Goal: Task Accomplishment & Management: Use online tool/utility

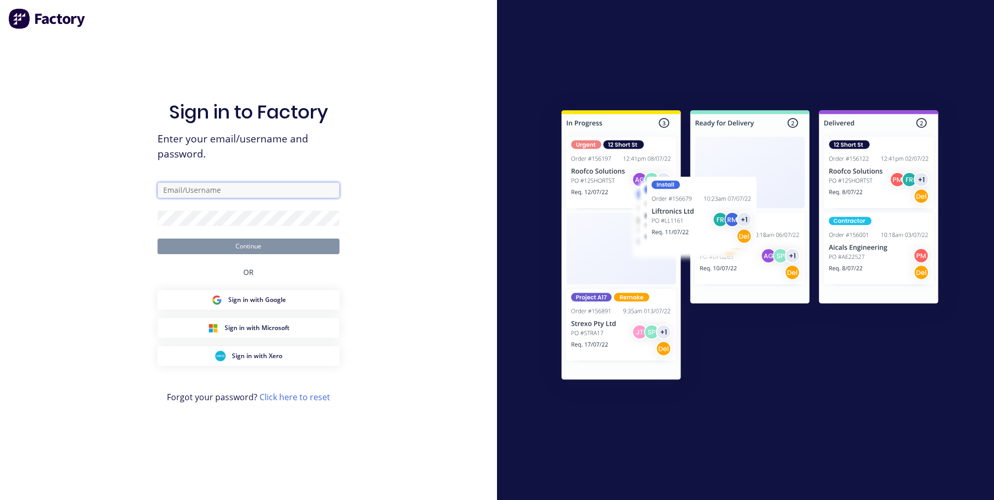
type input "[EMAIL_ADDRESS][DOMAIN_NAME]"
click at [220, 237] on form "[EMAIL_ADDRESS][DOMAIN_NAME] Continue" at bounding box center [248, 218] width 182 height 72
click at [220, 239] on button "Continue" at bounding box center [248, 247] width 182 height 16
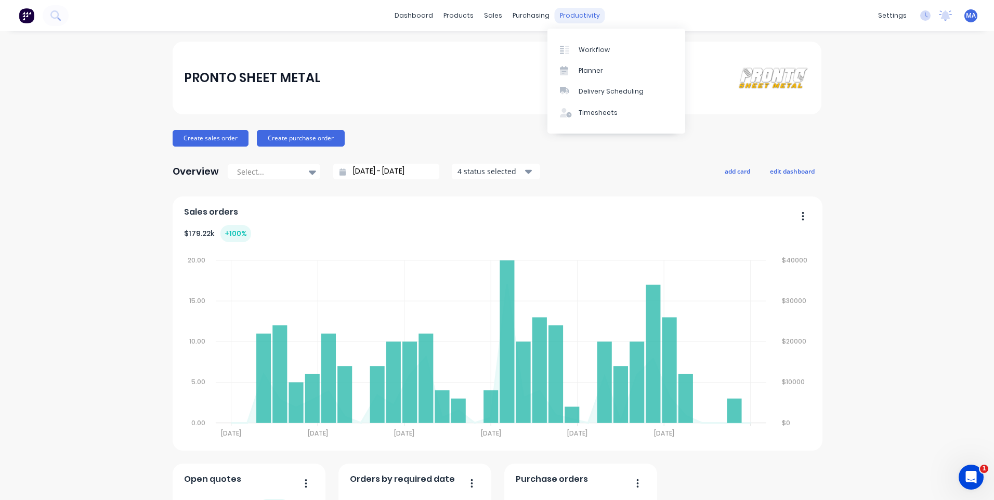
click at [575, 16] on div "productivity" at bounding box center [579, 16] width 50 height 16
drag, startPoint x: 586, startPoint y: 46, endPoint x: 553, endPoint y: 45, distance: 33.3
click at [586, 47] on div "Workflow" at bounding box center [593, 49] width 31 height 9
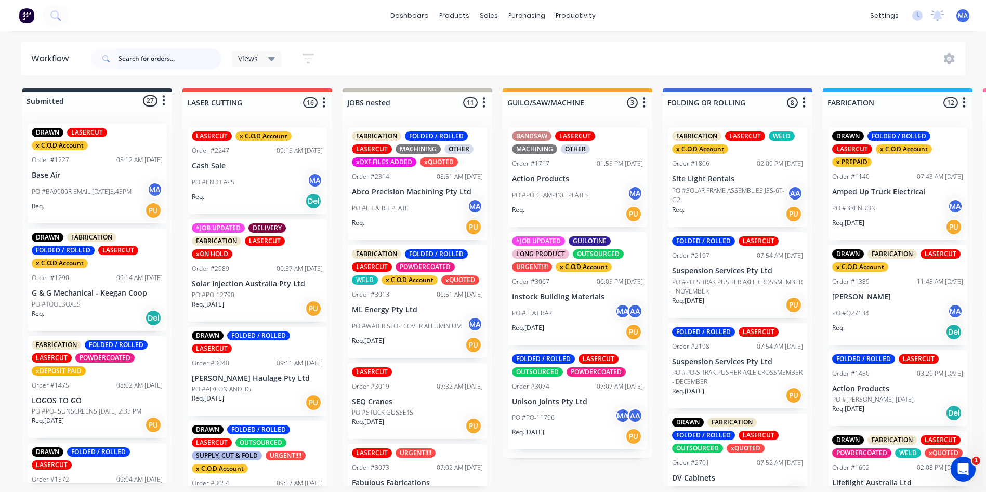
click at [125, 62] on input "text" at bounding box center [169, 58] width 103 height 21
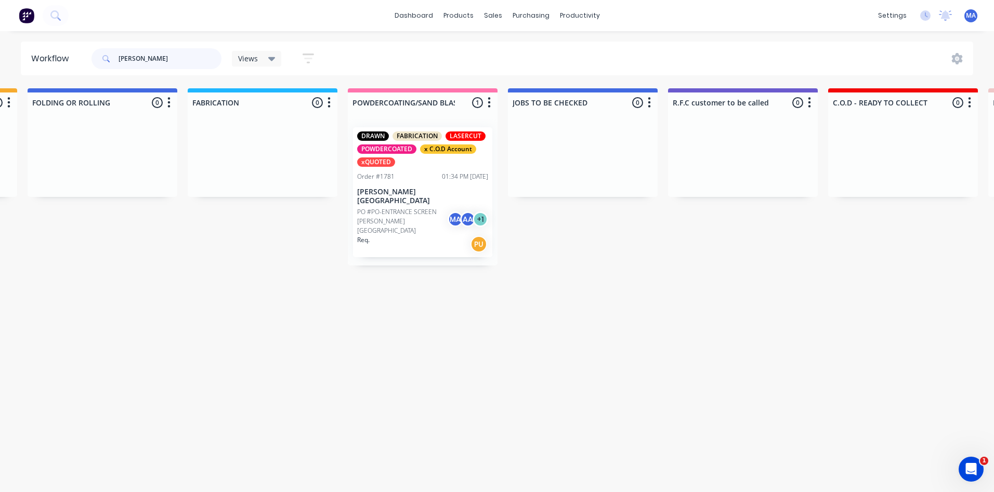
scroll to position [0, 698]
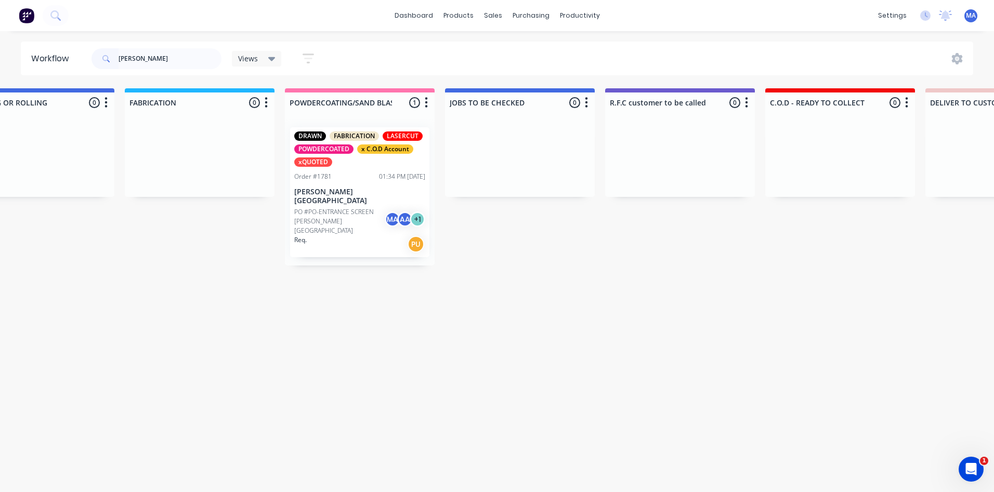
click at [362, 217] on p "PO #PO-ENTRANCE SCREEN [PERSON_NAME][GEOGRAPHIC_DATA]" at bounding box center [339, 221] width 90 height 28
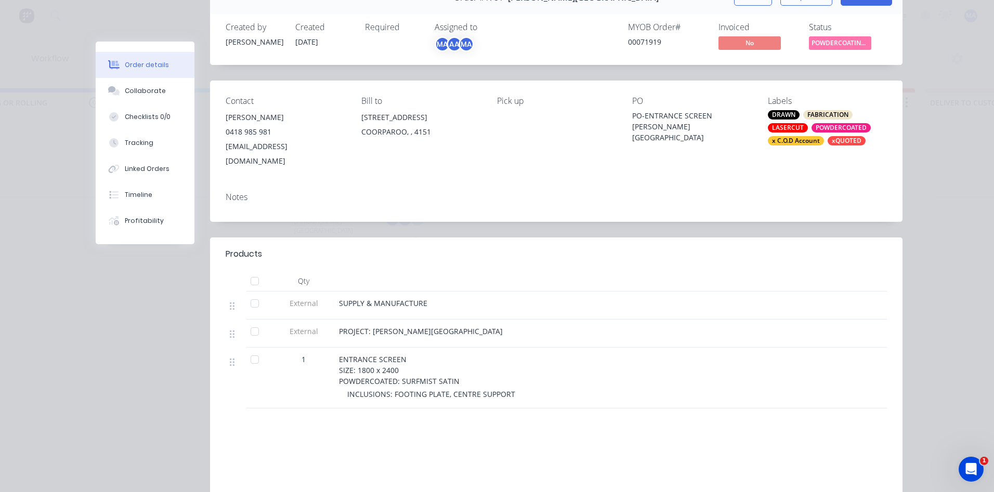
scroll to position [180, 0]
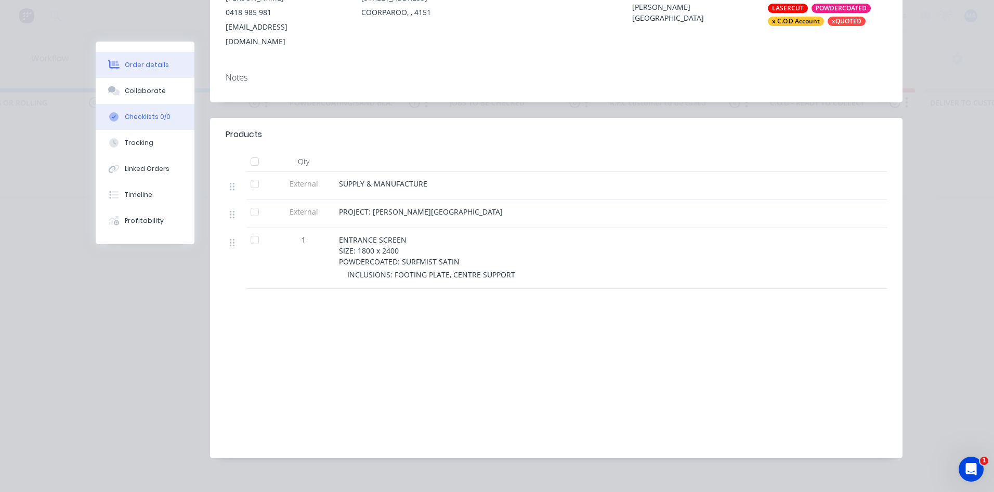
click at [149, 113] on div "Checklists 0/0" at bounding box center [148, 116] width 46 height 9
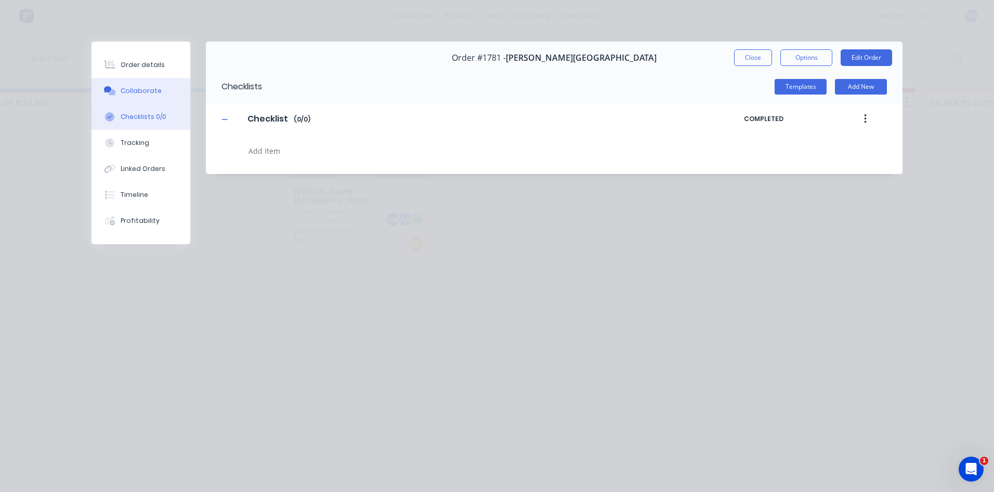
scroll to position [0, 0]
click at [162, 90] on button "Collaborate" at bounding box center [140, 91] width 99 height 26
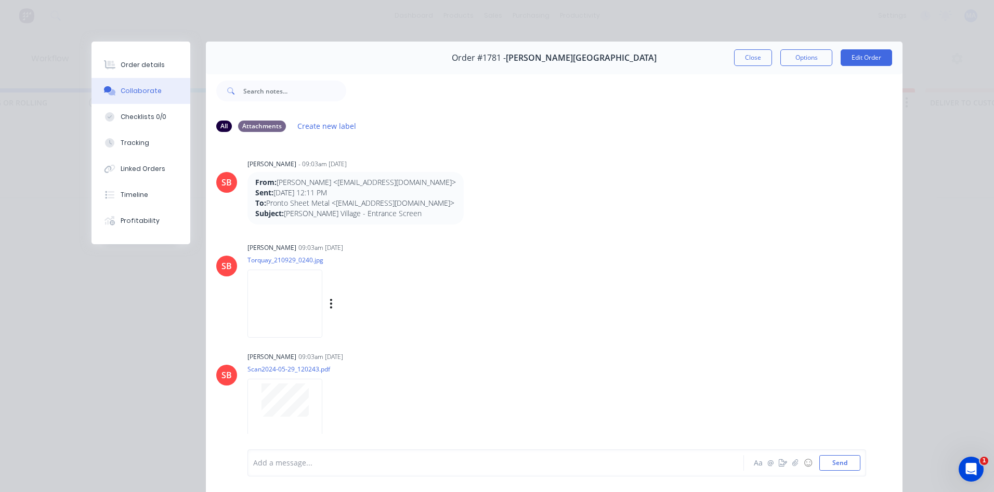
click at [288, 326] on img at bounding box center [284, 304] width 75 height 68
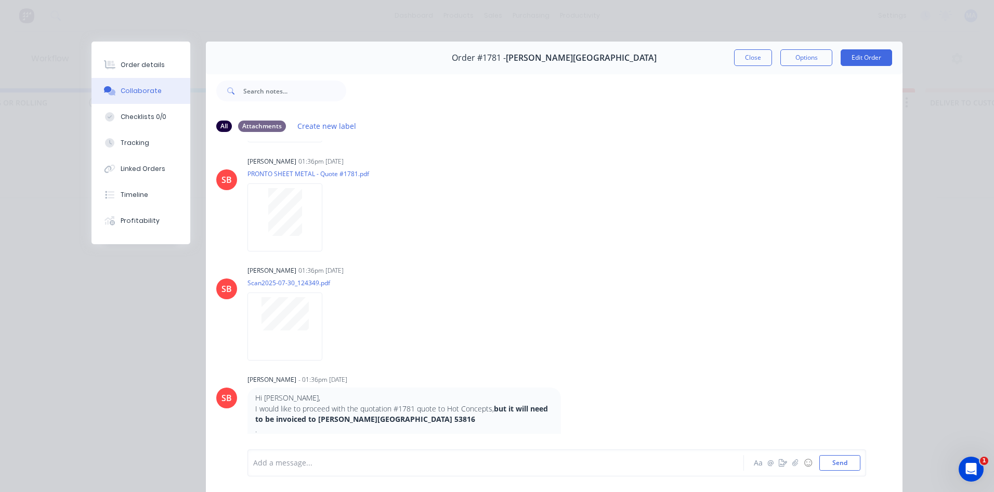
scroll to position [1247, 0]
click at [292, 328] on div at bounding box center [284, 324] width 75 height 68
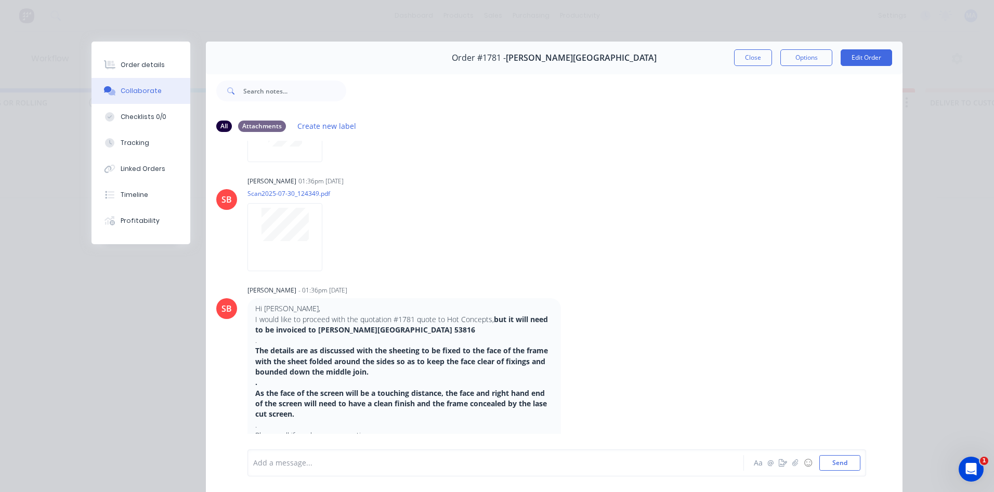
scroll to position [1282, 0]
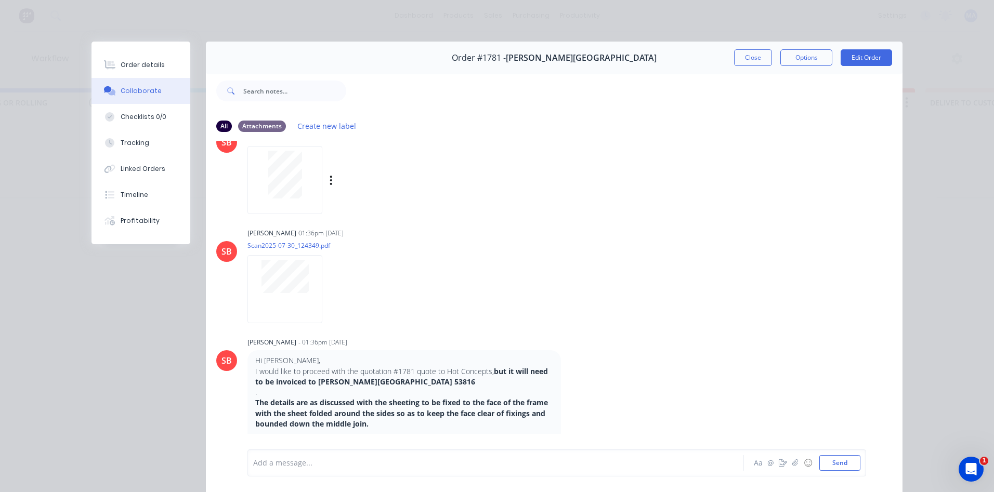
click at [298, 204] on div at bounding box center [284, 180] width 75 height 68
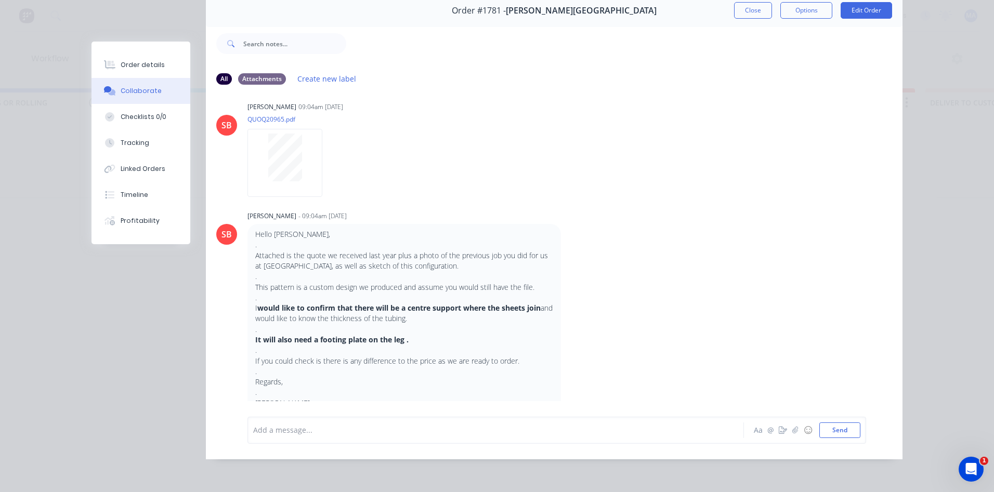
scroll to position [710, 0]
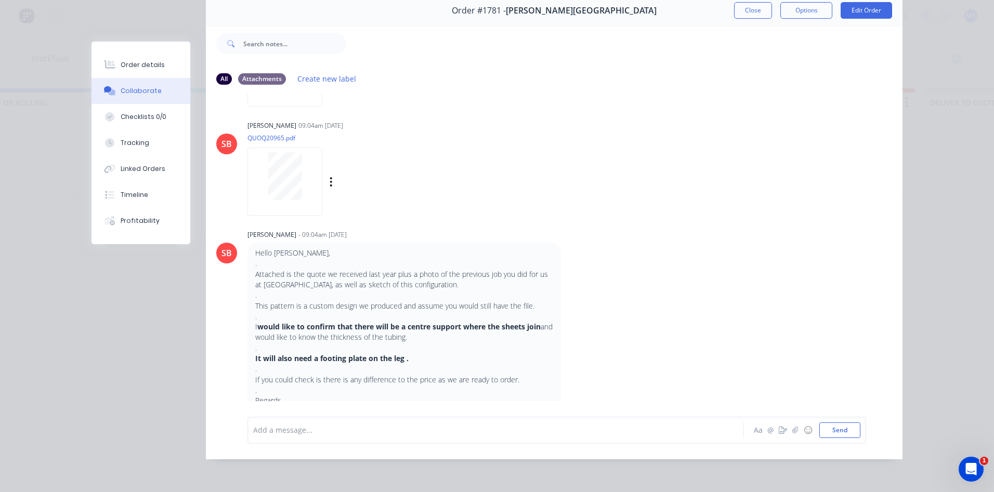
click at [247, 118] on div "[PERSON_NAME] 09:04am [DATE] QUOQ20965.pdf Labels Download Delete" at bounding box center [409, 165] width 325 height 94
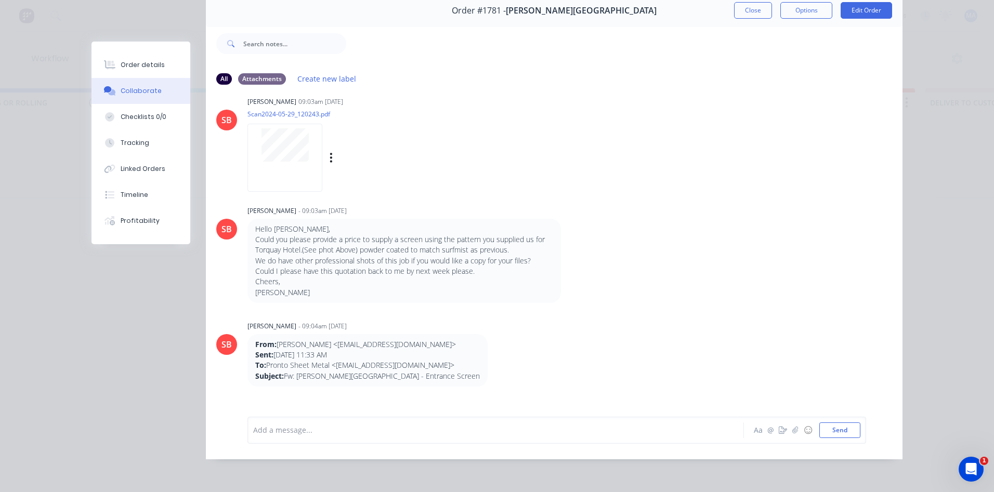
scroll to position [468, 0]
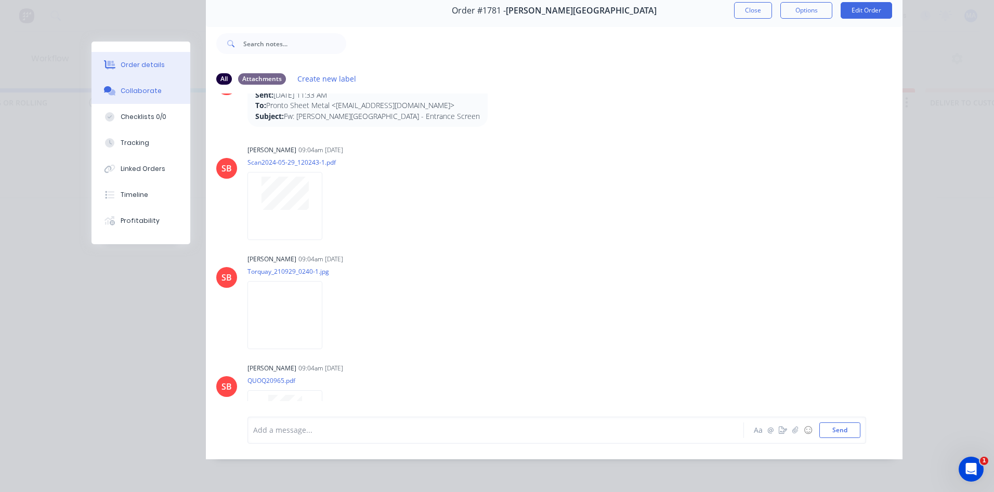
click at [105, 70] on button "Order details" at bounding box center [140, 65] width 99 height 26
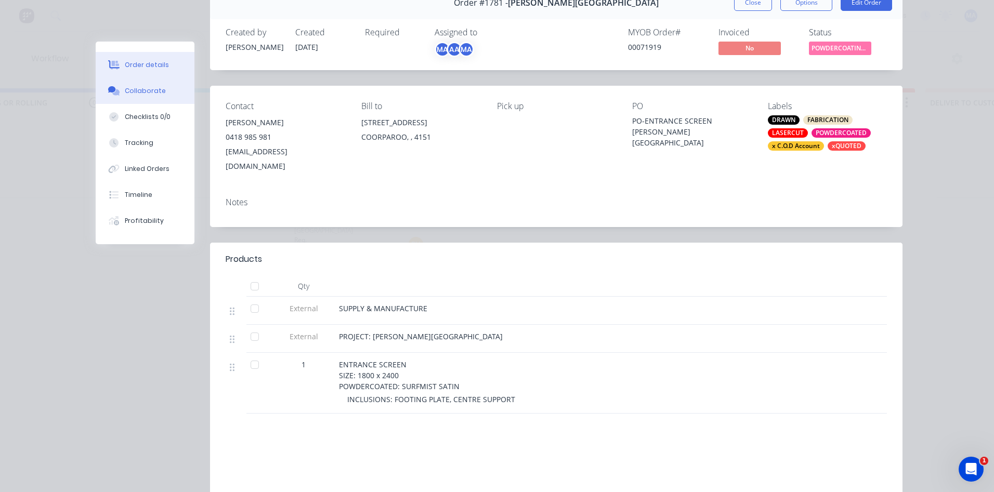
click at [139, 95] on div "Collaborate" at bounding box center [145, 90] width 41 height 9
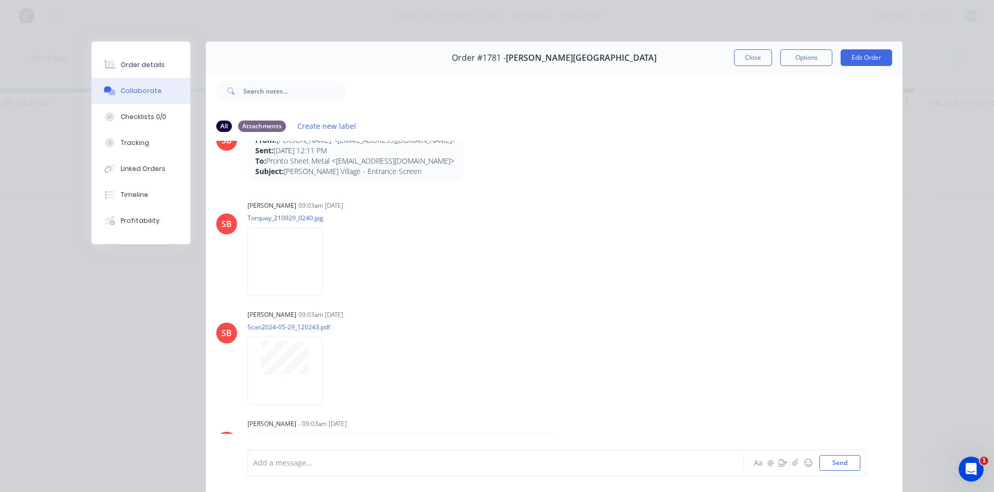
scroll to position [156, 0]
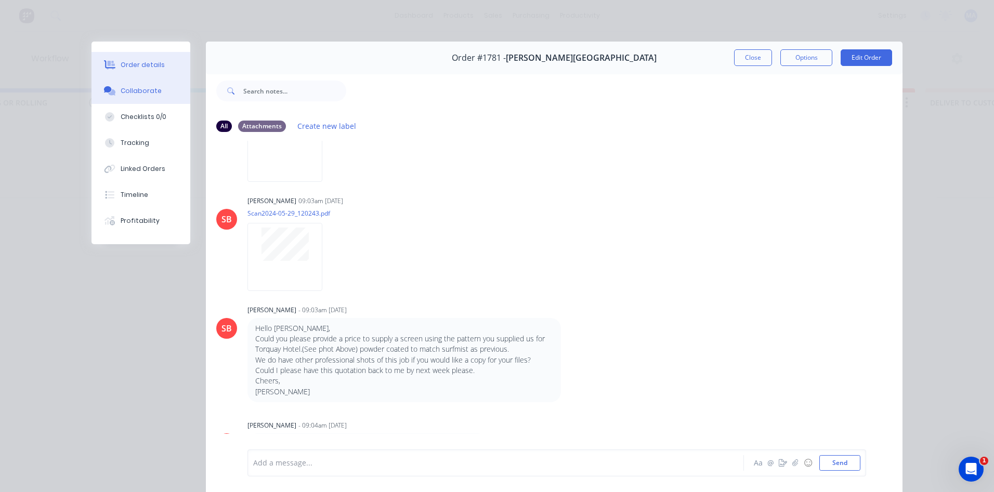
click at [160, 65] on button "Order details" at bounding box center [140, 65] width 99 height 26
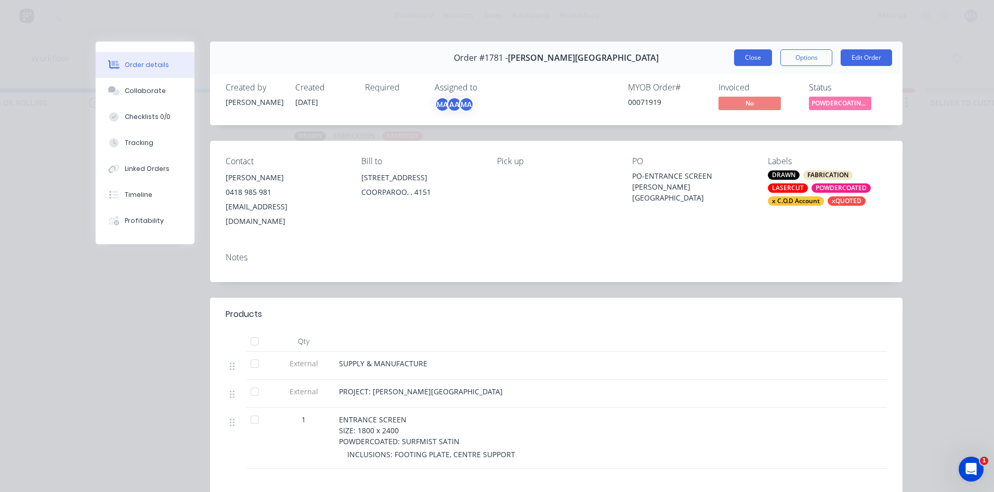
click at [754, 55] on button "Close" at bounding box center [753, 57] width 38 height 17
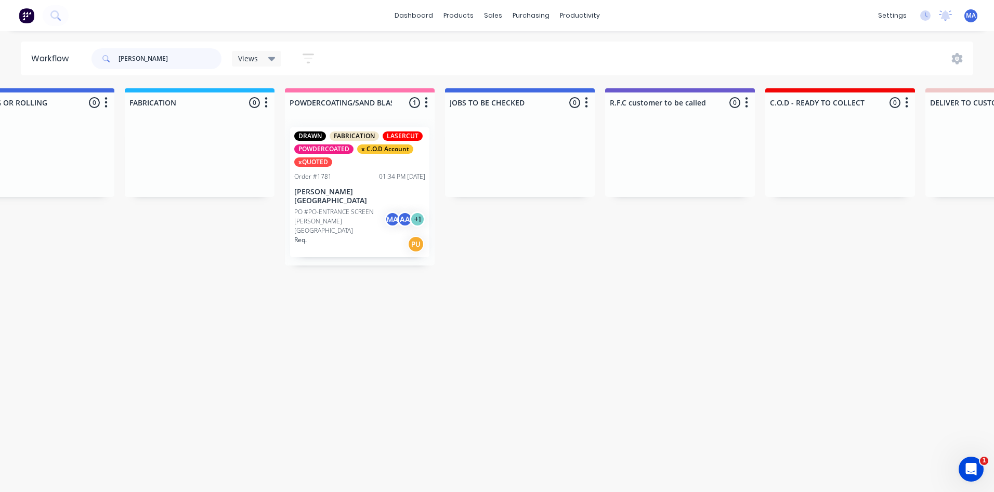
drag, startPoint x: 171, startPoint y: 61, endPoint x: 112, endPoint y: 63, distance: 59.8
click at [112, 63] on div "[PERSON_NAME]" at bounding box center [156, 58] width 130 height 21
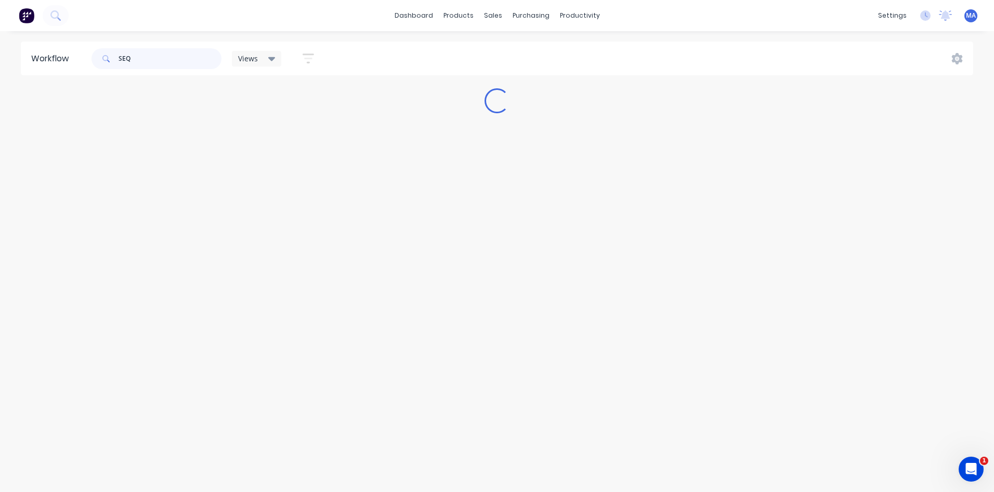
scroll to position [0, 0]
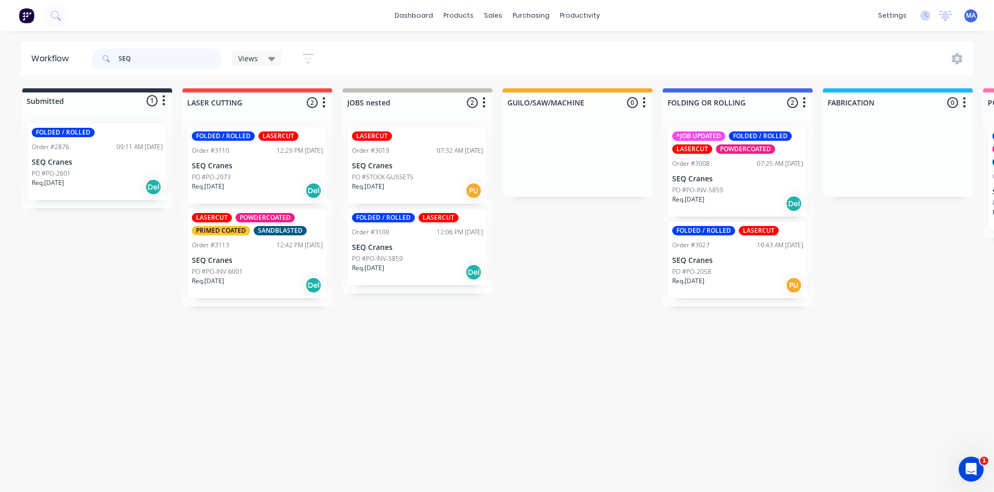
type input "SEQ"
click at [439, 259] on div "PO #PO-INV-5859" at bounding box center [417, 258] width 131 height 9
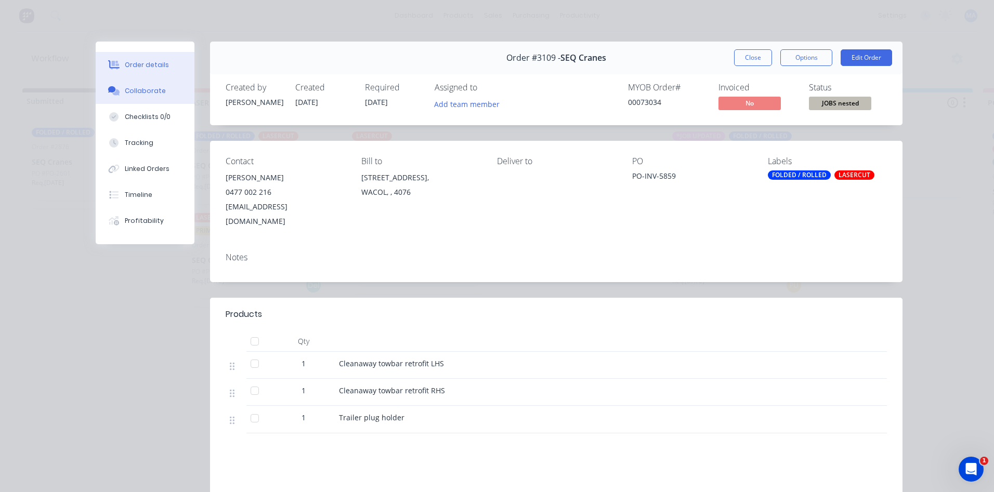
click at [160, 108] on button "Checklists 0/0" at bounding box center [145, 117] width 99 height 26
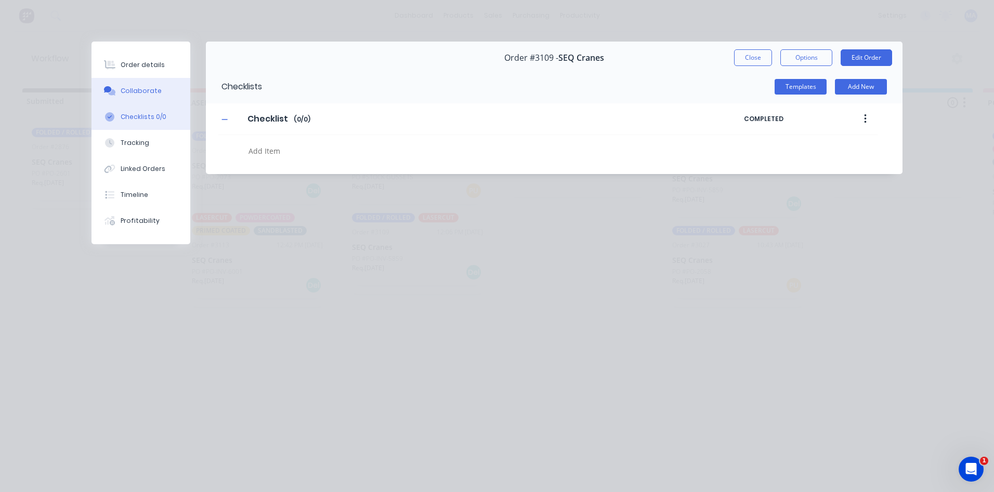
click at [162, 98] on button "Collaborate" at bounding box center [140, 91] width 99 height 26
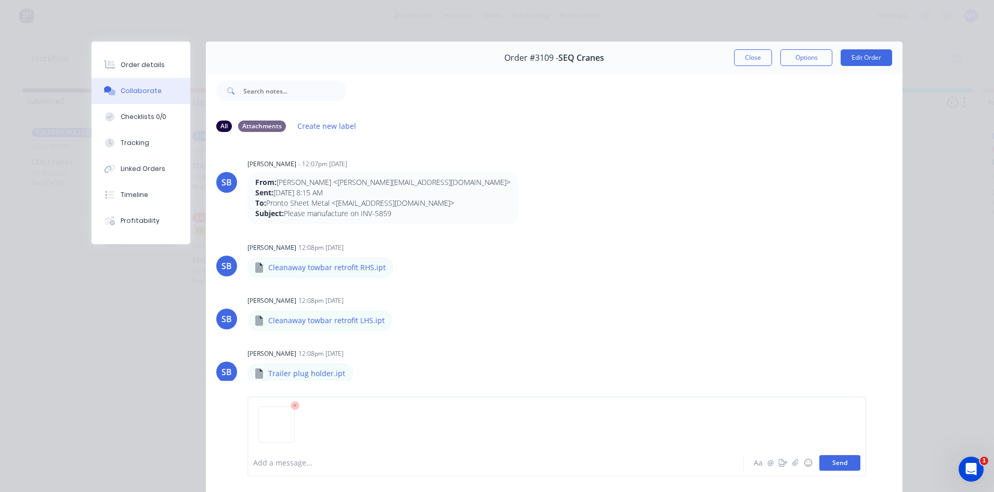
click at [835, 463] on button "Send" at bounding box center [839, 463] width 41 height 16
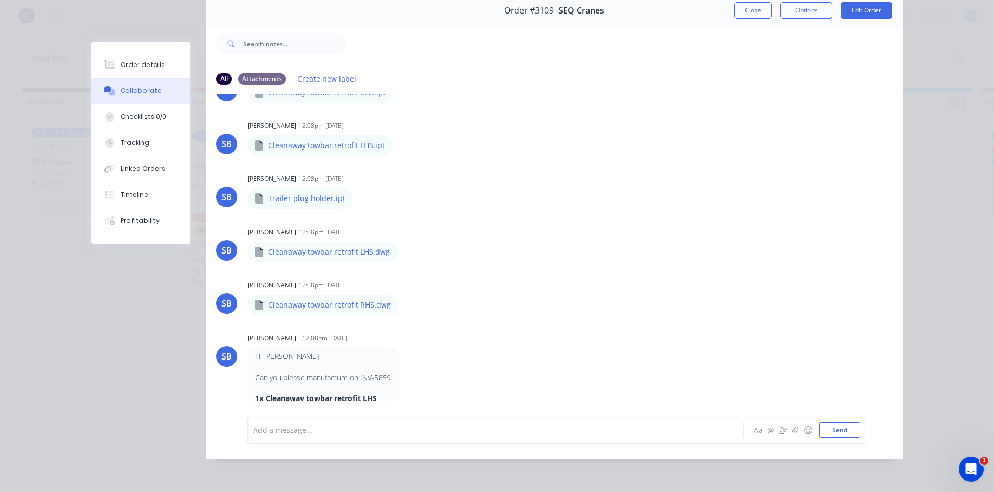
scroll to position [123, 0]
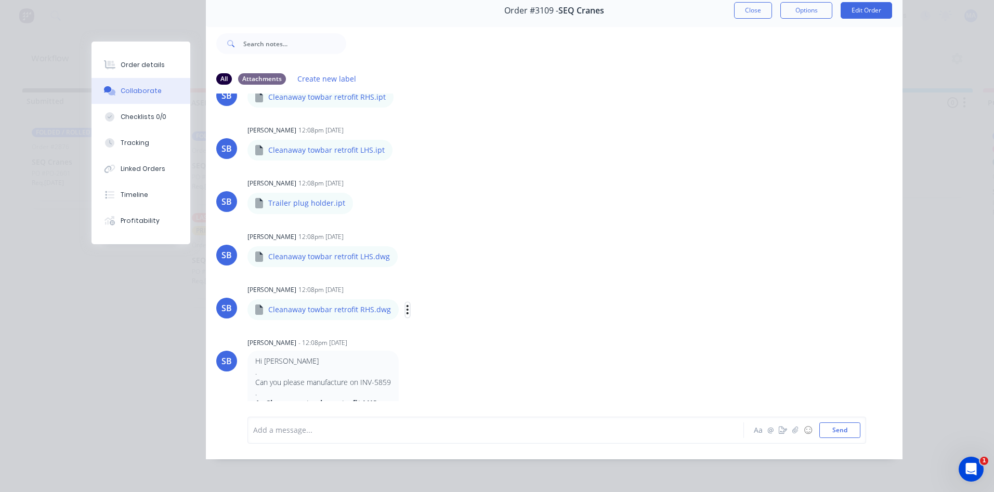
drag, startPoint x: 402, startPoint y: 301, endPoint x: 408, endPoint y: 310, distance: 10.8
click at [406, 304] on icon "button" at bounding box center [407, 310] width 3 height 12
click at [442, 327] on button "Download" at bounding box center [475, 337] width 117 height 23
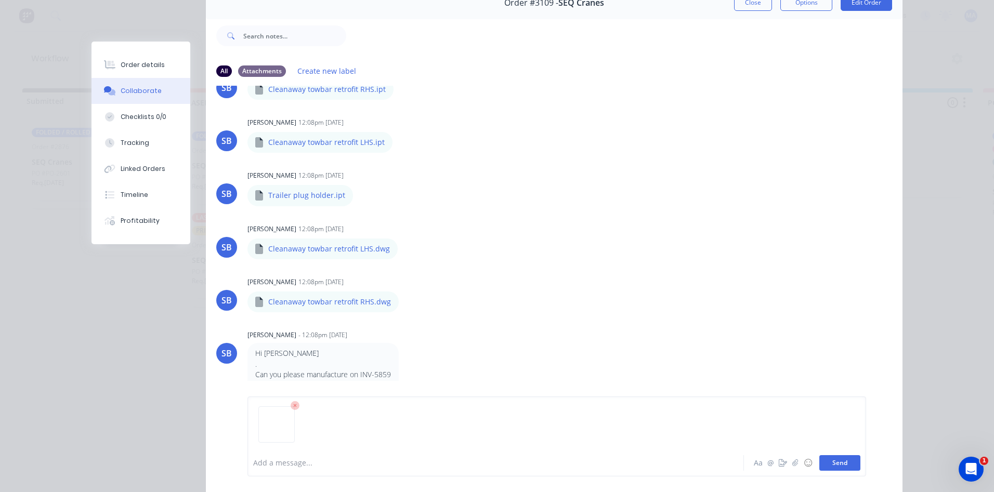
click at [850, 461] on button "Send" at bounding box center [839, 463] width 41 height 16
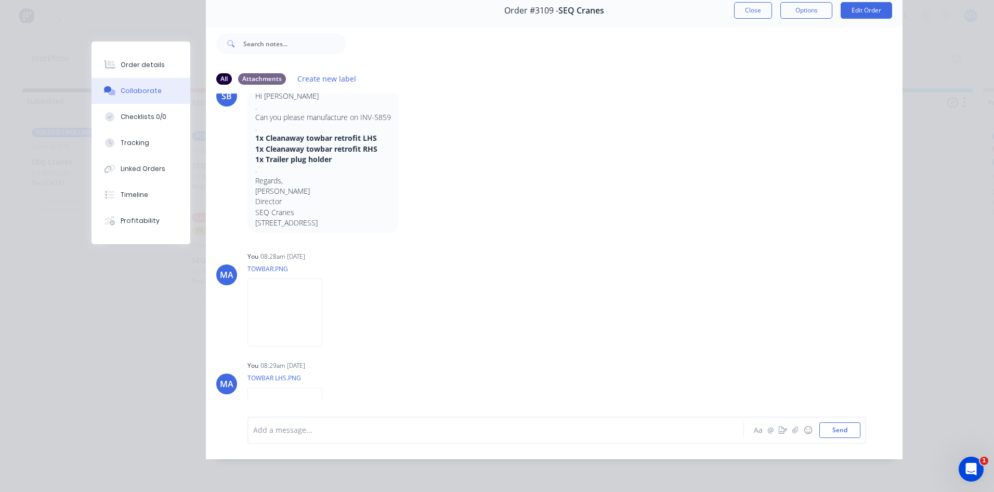
scroll to position [440, 0]
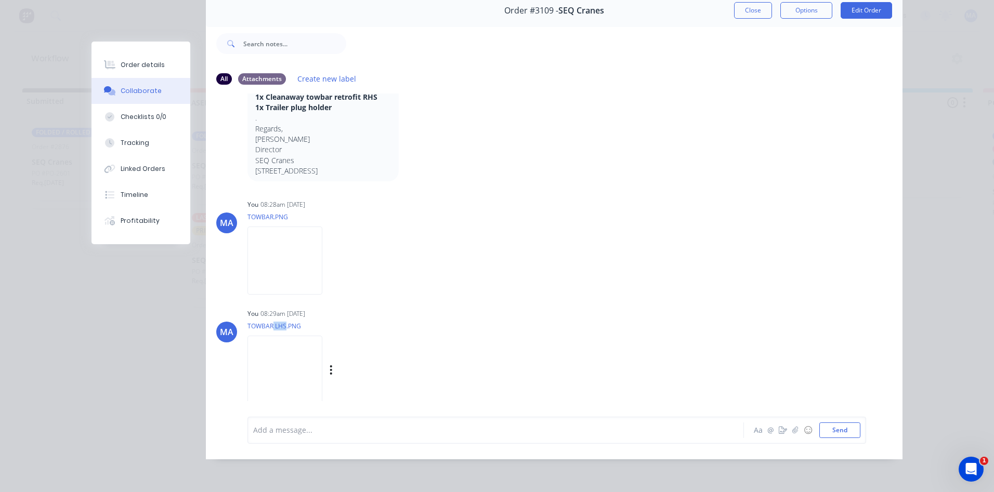
drag, startPoint x: 283, startPoint y: 316, endPoint x: 269, endPoint y: 315, distance: 13.6
click at [269, 322] on p "TOWBAR LHS.PNG" at bounding box center [342, 326] width 191 height 9
click at [296, 353] on img at bounding box center [284, 370] width 75 height 68
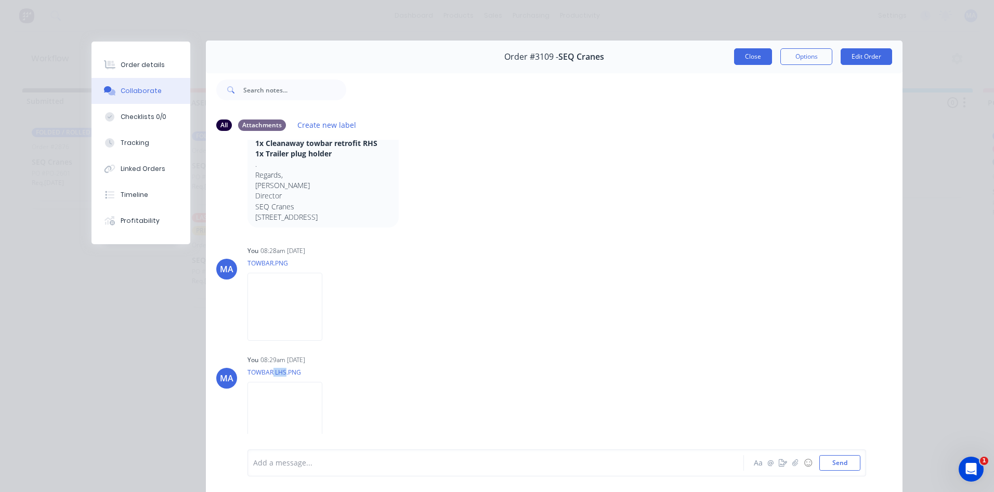
scroll to position [0, 0]
click at [741, 62] on button "Close" at bounding box center [753, 57] width 38 height 17
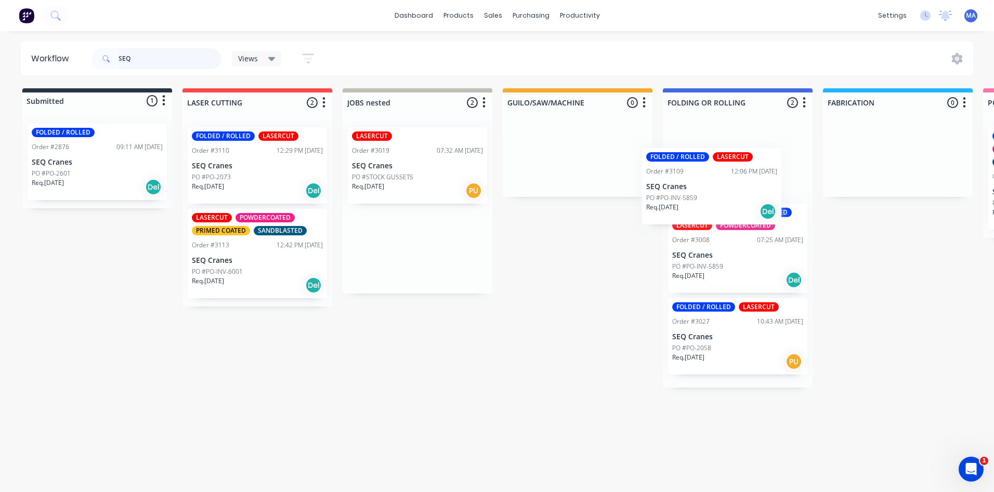
drag, startPoint x: 418, startPoint y: 250, endPoint x: 743, endPoint y: 188, distance: 330.8
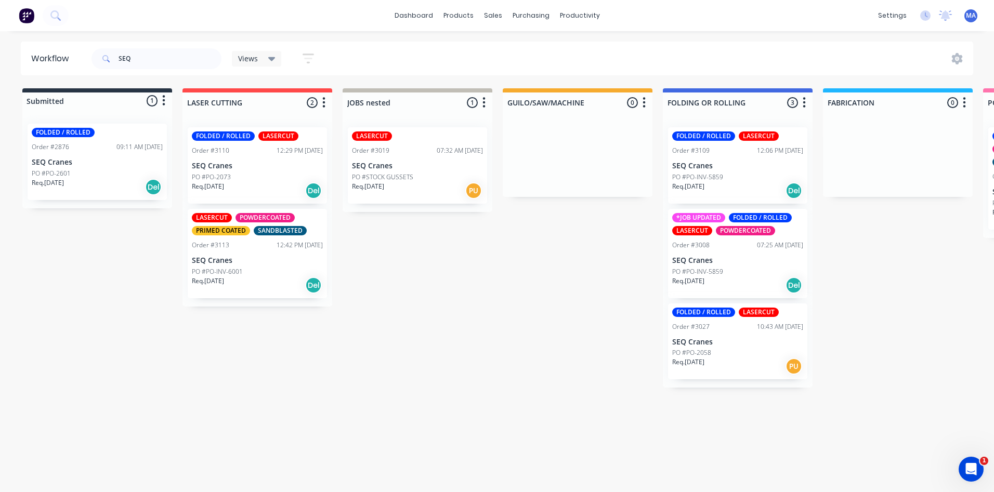
click at [258, 191] on div "Req. [DATE] Del" at bounding box center [257, 191] width 131 height 18
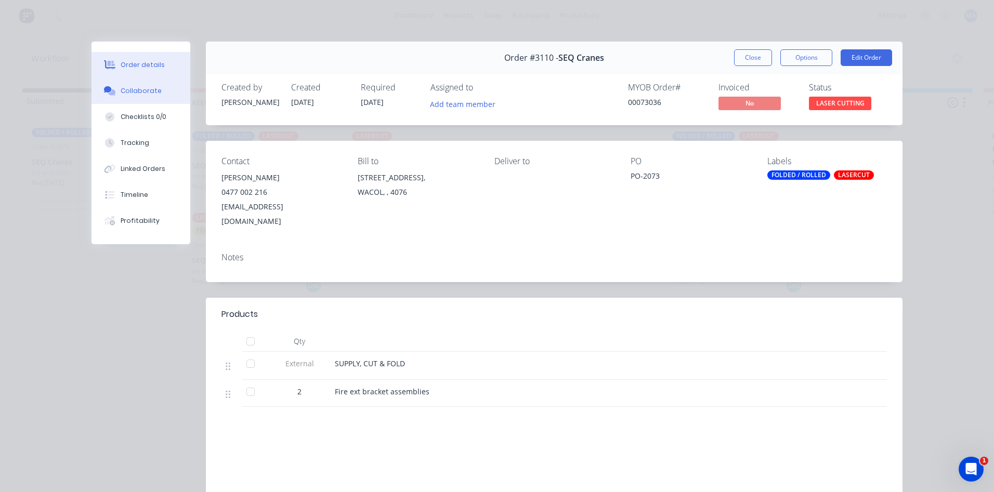
click at [140, 98] on button "Collaborate" at bounding box center [140, 91] width 99 height 26
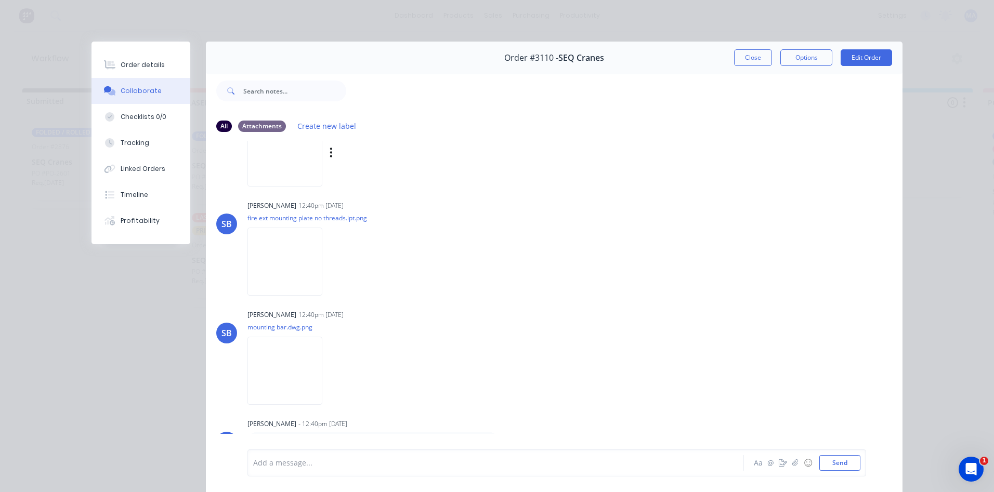
scroll to position [156, 0]
